Goal: Transaction & Acquisition: Purchase product/service

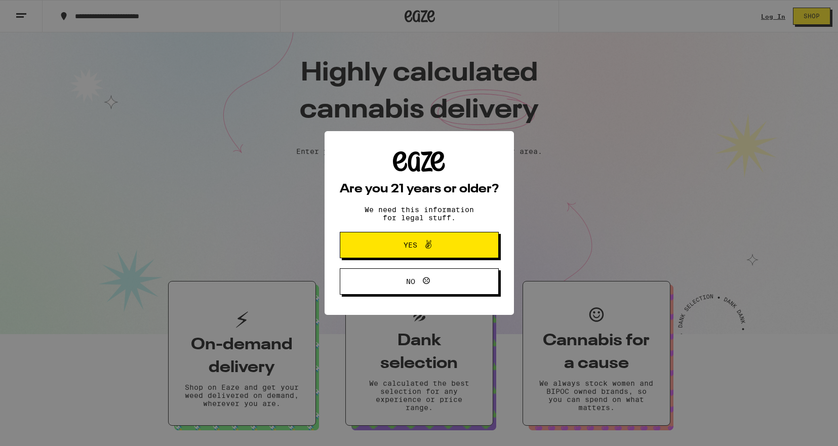
click at [380, 245] on button "Yes" at bounding box center [419, 245] width 159 height 26
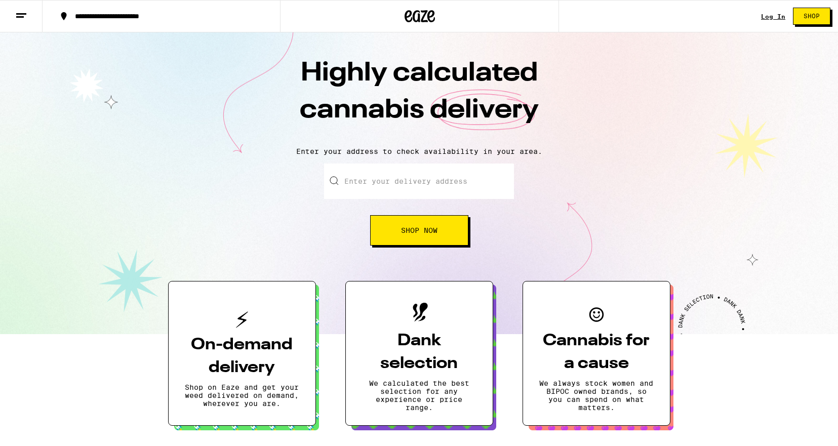
click at [415, 227] on span "Shop Now" at bounding box center [419, 230] width 36 height 7
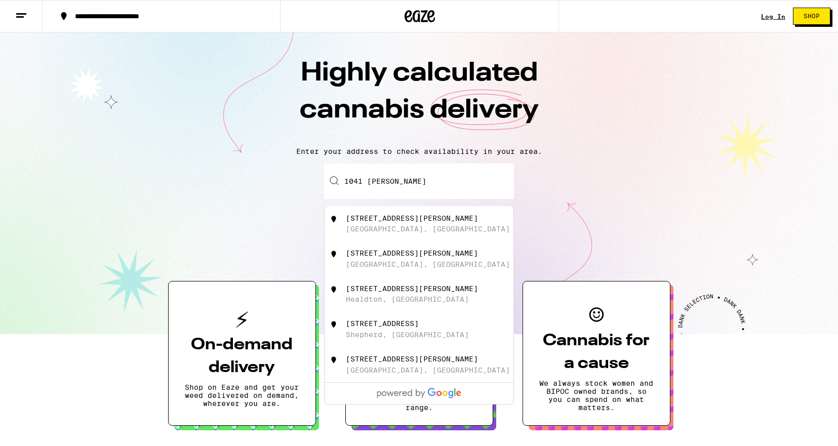
click at [401, 219] on div "[STREET_ADDRESS][PERSON_NAME]" at bounding box center [412, 218] width 132 height 8
type input "[STREET_ADDRESS][PERSON_NAME]"
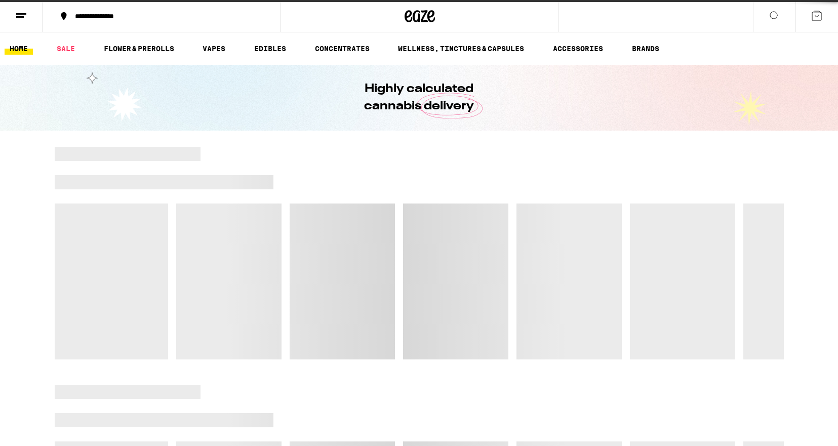
click at [410, 229] on div at bounding box center [419, 253] width 729 height 213
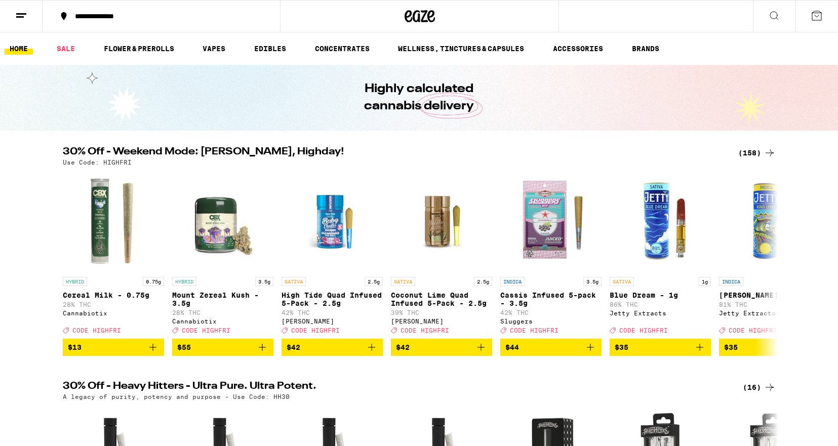
click at [772, 19] on icon at bounding box center [774, 16] width 12 height 12
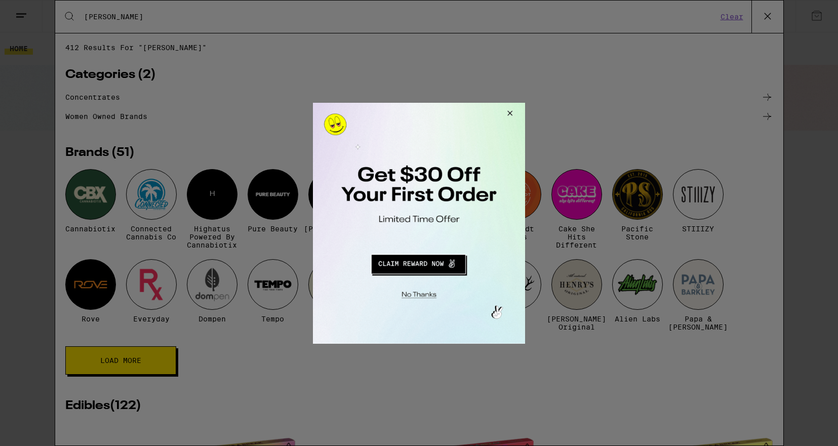
click at [511, 112] on button "Close Modal" at bounding box center [508, 114] width 27 height 24
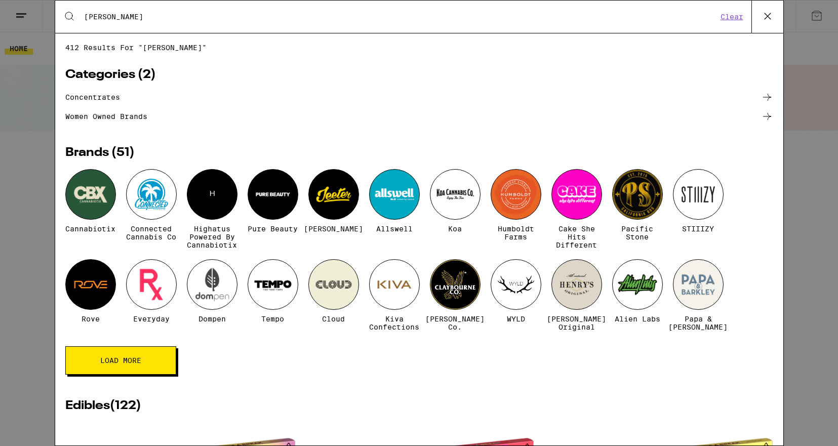
click at [123, 18] on input "[PERSON_NAME]" at bounding box center [401, 16] width 634 height 9
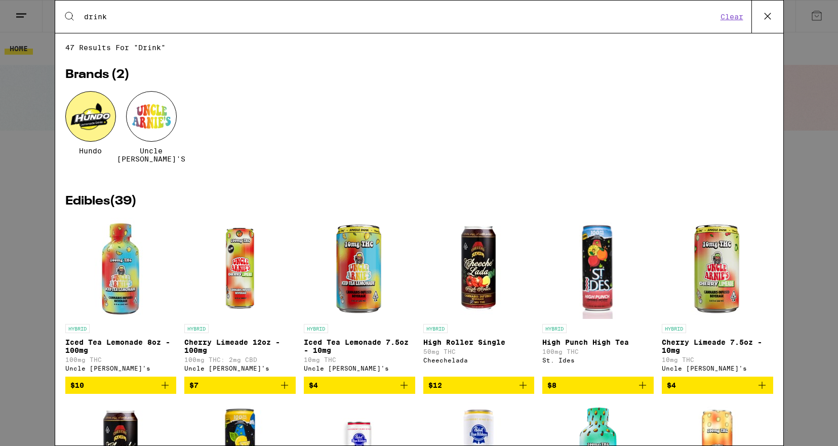
type input "drink"
click at [78, 118] on div at bounding box center [90, 116] width 51 height 51
